Goal: Task Accomplishment & Management: Use online tool/utility

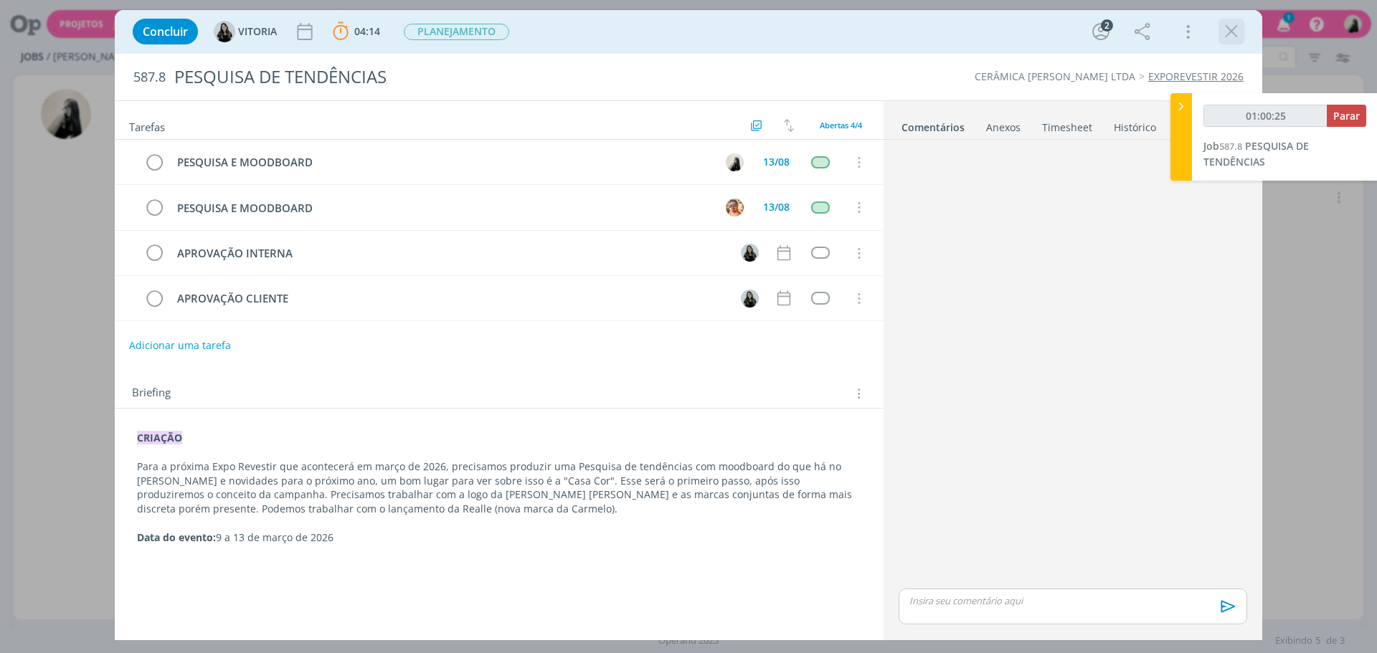
click at [1225, 29] on icon "dialog" at bounding box center [1231, 32] width 22 height 22
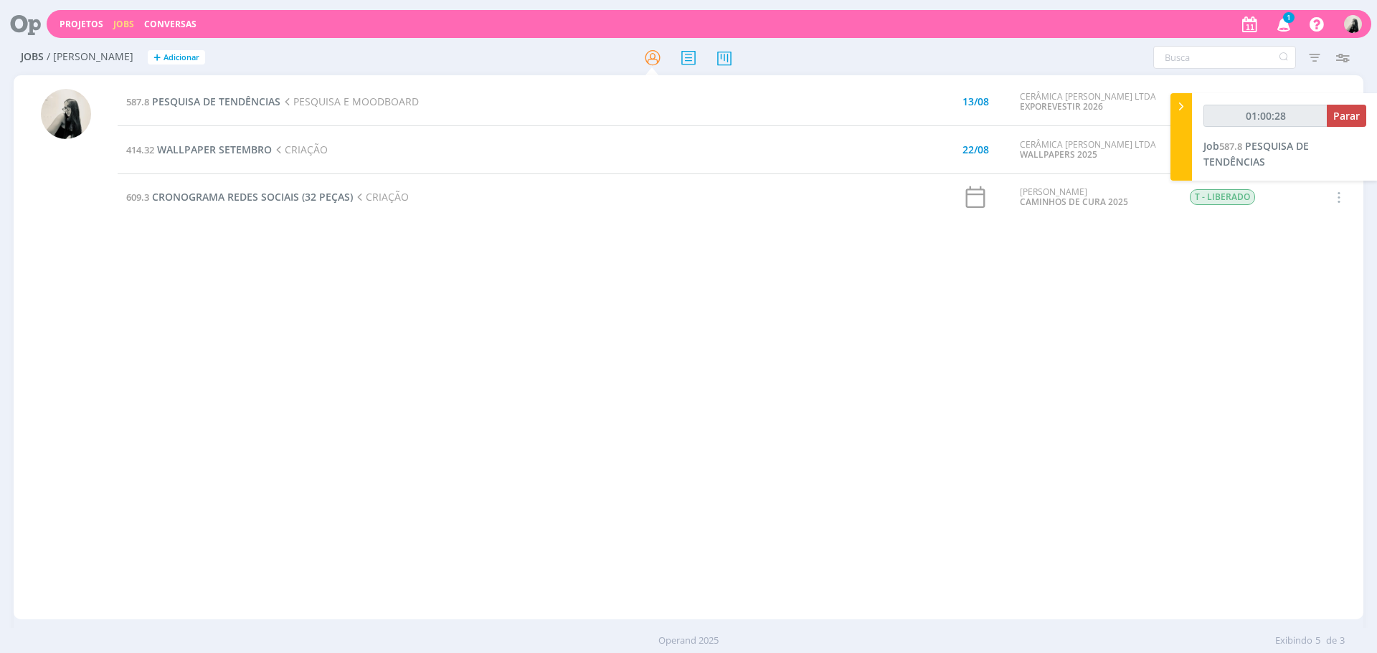
click at [1276, 18] on icon "button" at bounding box center [1283, 23] width 25 height 24
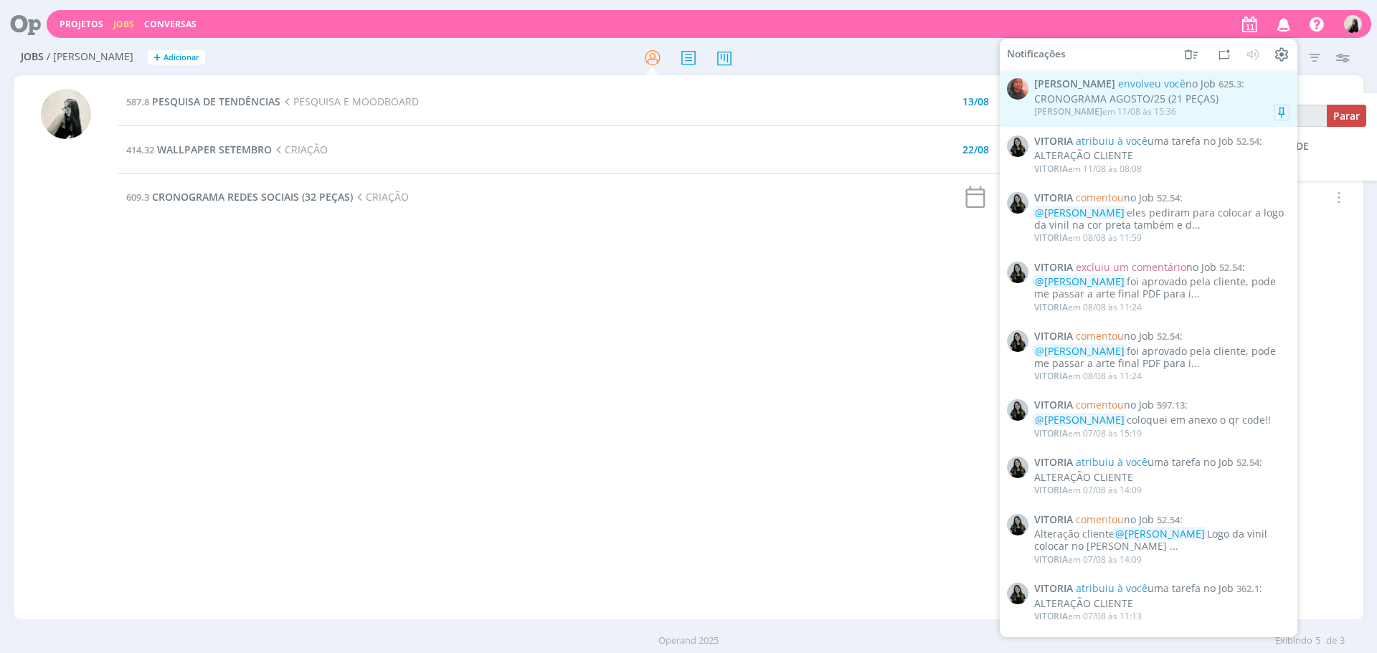
click at [1215, 101] on div "CRONOGRAMA AGOSTO/25 (21 PEÇAS)" at bounding box center [1161, 99] width 255 height 12
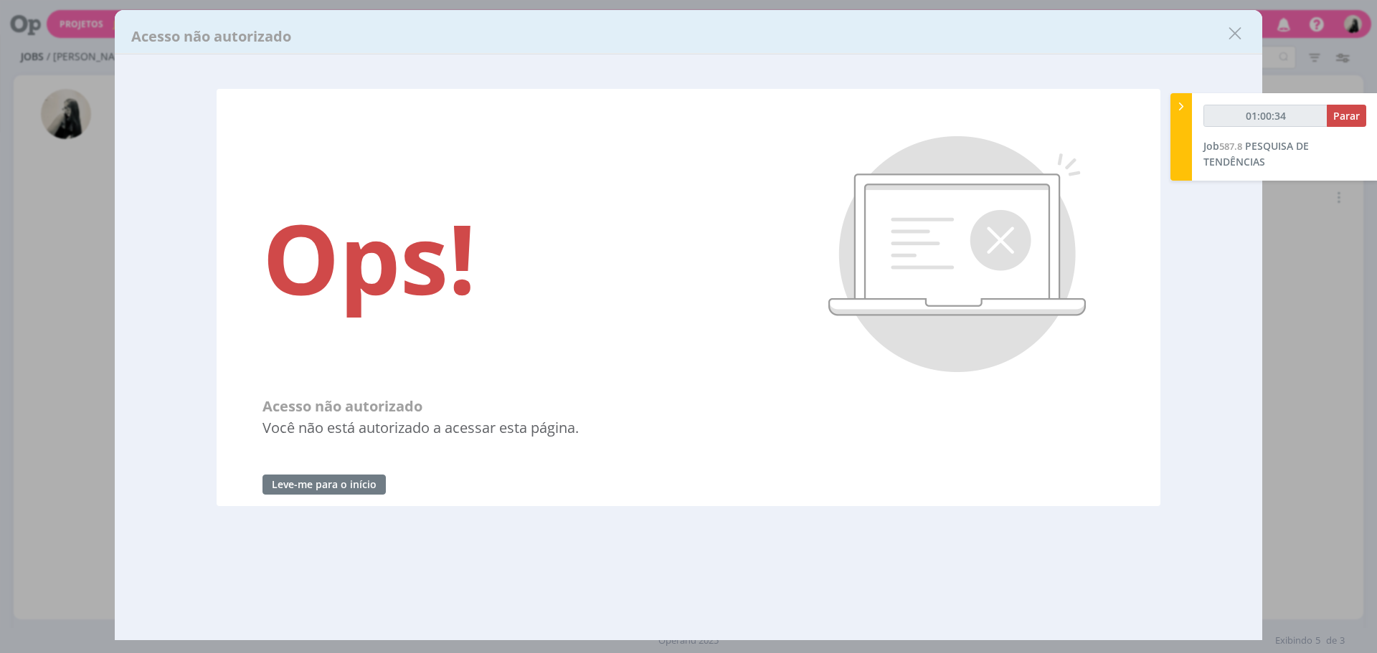
click at [1237, 30] on icon "dialog" at bounding box center [1235, 34] width 22 height 22
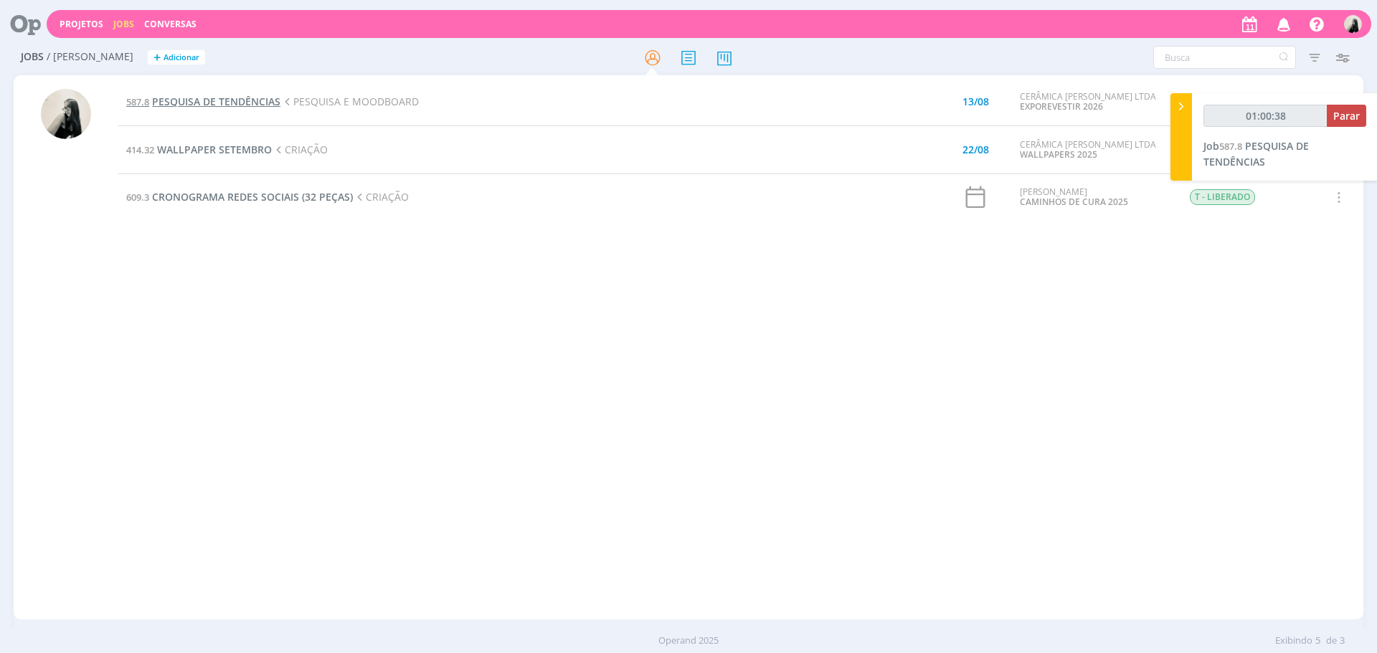
click at [260, 100] on span "PESQUISA DE TENDÊNCIAS" at bounding box center [216, 102] width 128 height 14
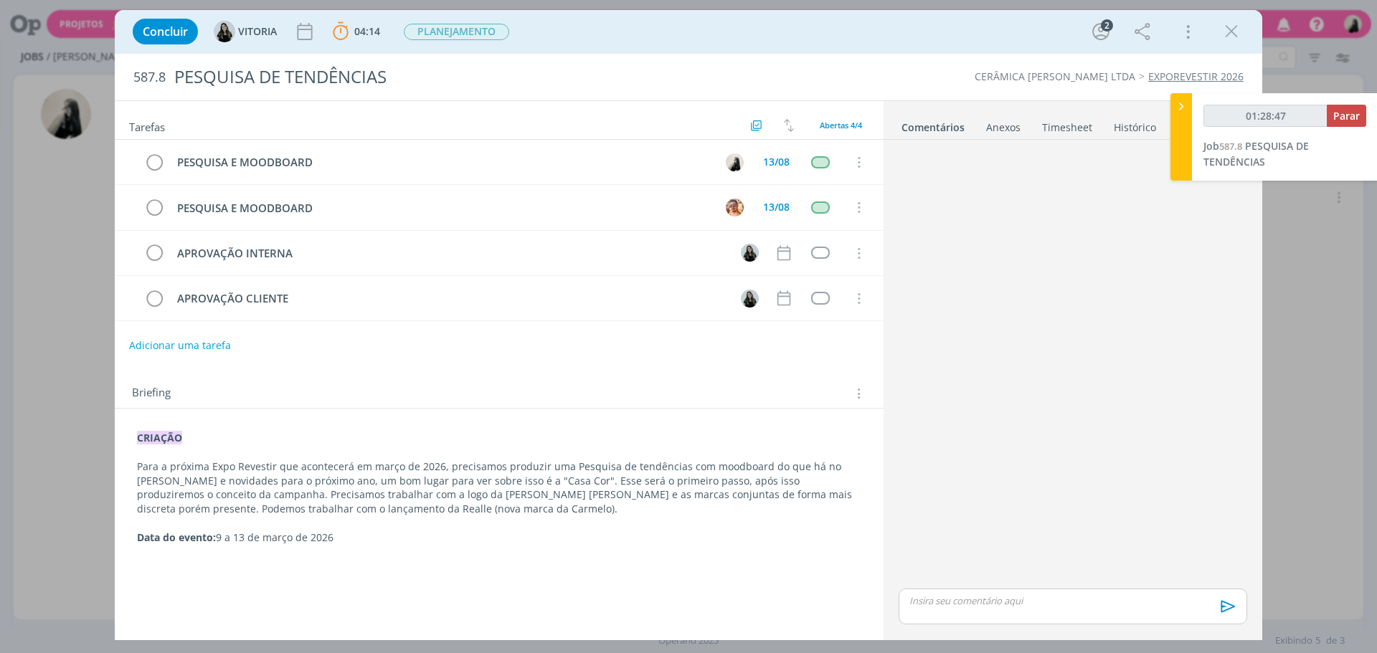
type input "01:29:47"
